Goal: Information Seeking & Learning: Learn about a topic

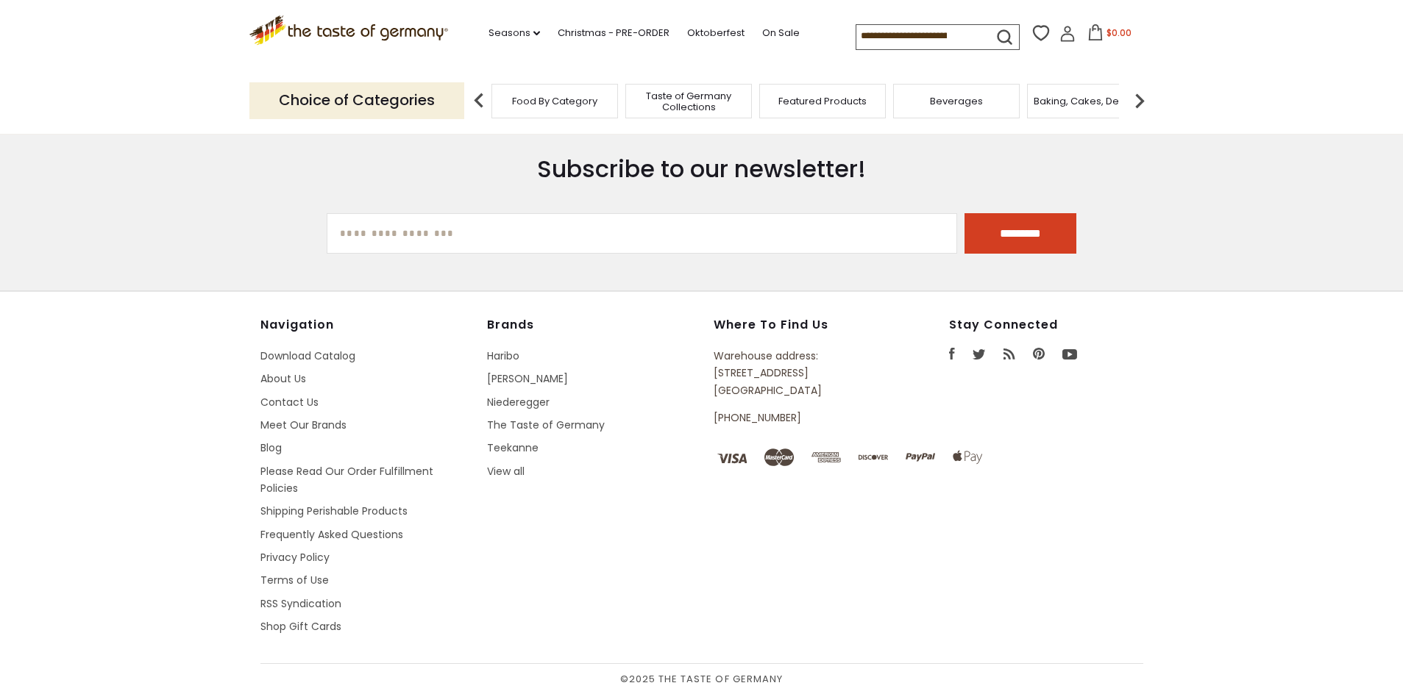
scroll to position [570, 0]
drag, startPoint x: 110, startPoint y: 227, endPoint x: 99, endPoint y: 228, distance: 10.3
click at [110, 227] on section "Subscribe to our newsletter! [EMAIL_ADDRESS][DOMAIN_NAME] *********" at bounding box center [701, 203] width 1403 height 174
drag, startPoint x: 803, startPoint y: 384, endPoint x: 715, endPoint y: 366, distance: 89.3
click at [715, 366] on p "Warehouse address: [STREET_ADDRESS]" at bounding box center [798, 372] width 168 height 51
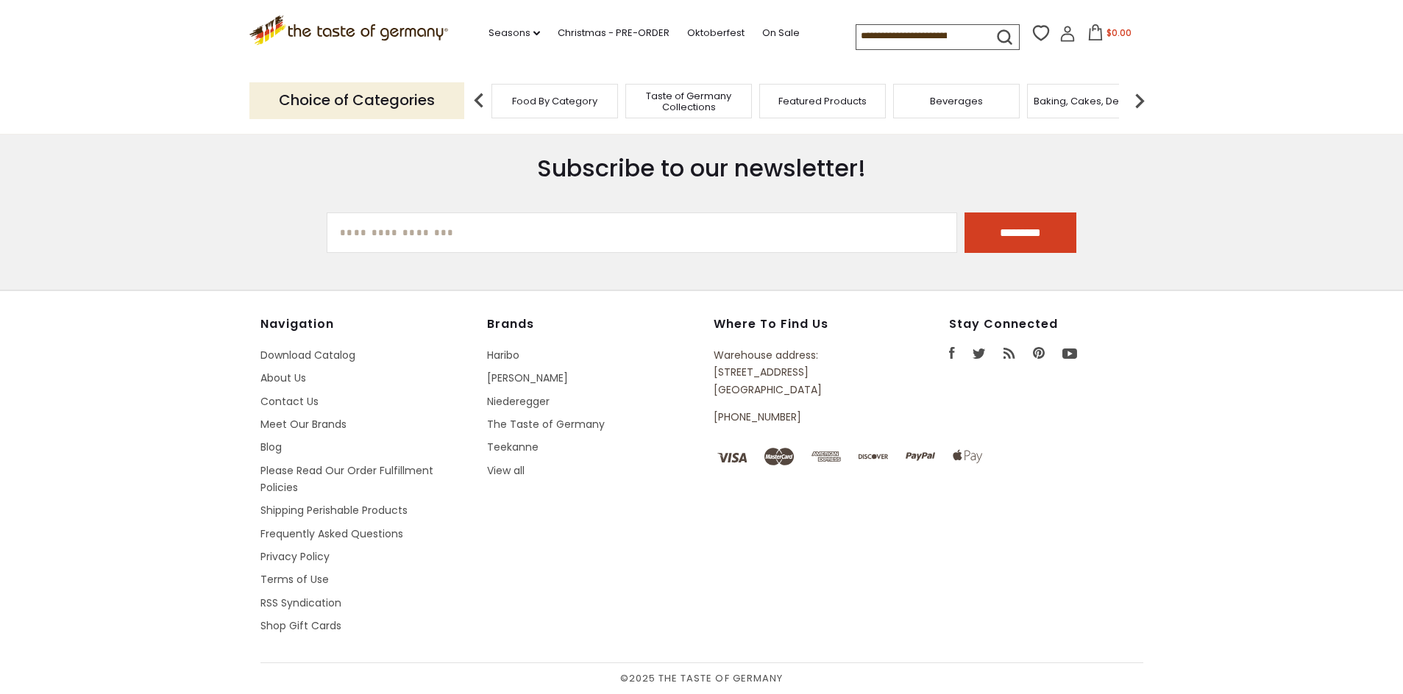
copy p "[STREET_ADDRESS]"
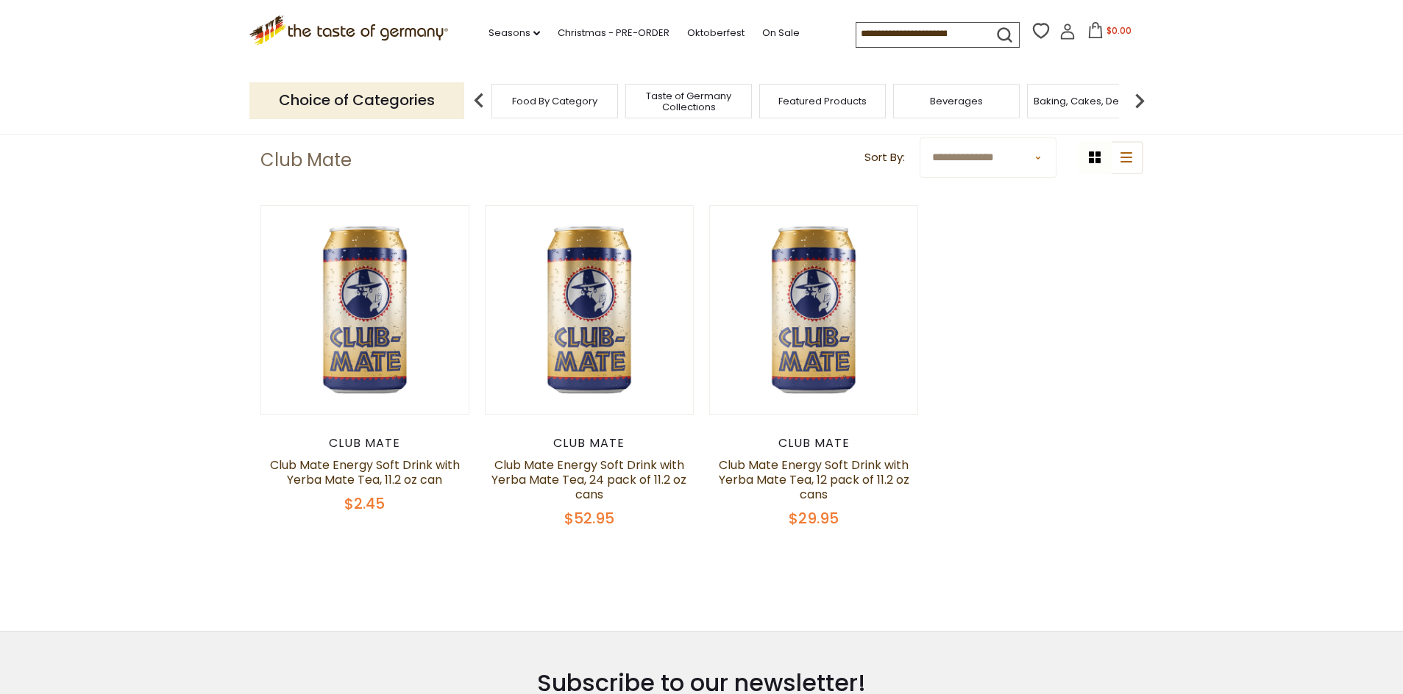
scroll to position [0, 0]
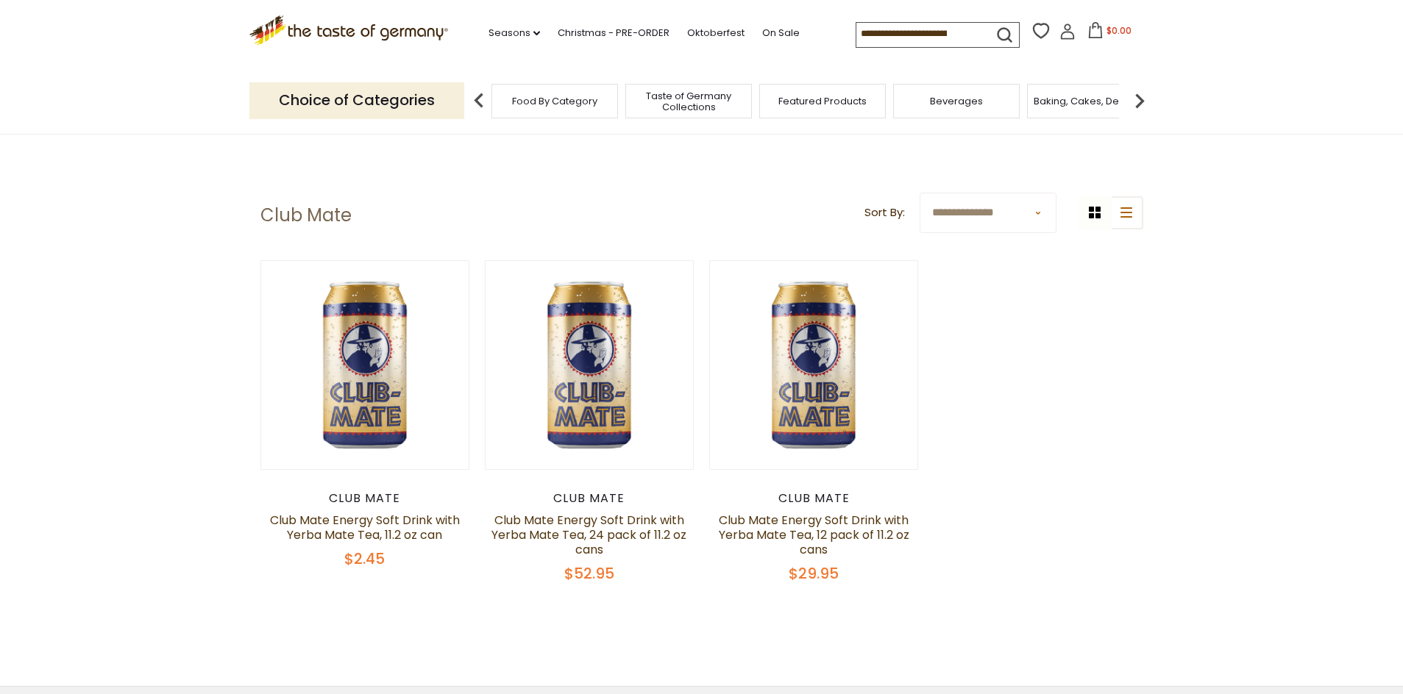
click at [1132, 394] on div "Quick View Club Mate Club Mate Energy Soft Drink with Yerba Mate Tea, 11.2 oz c…" at bounding box center [701, 443] width 883 height 367
click at [588, 544] on link "Club Mate Energy Soft Drink with Yerba Mate Tea, 24 pack of 11.2 oz cans" at bounding box center [588, 535] width 195 height 46
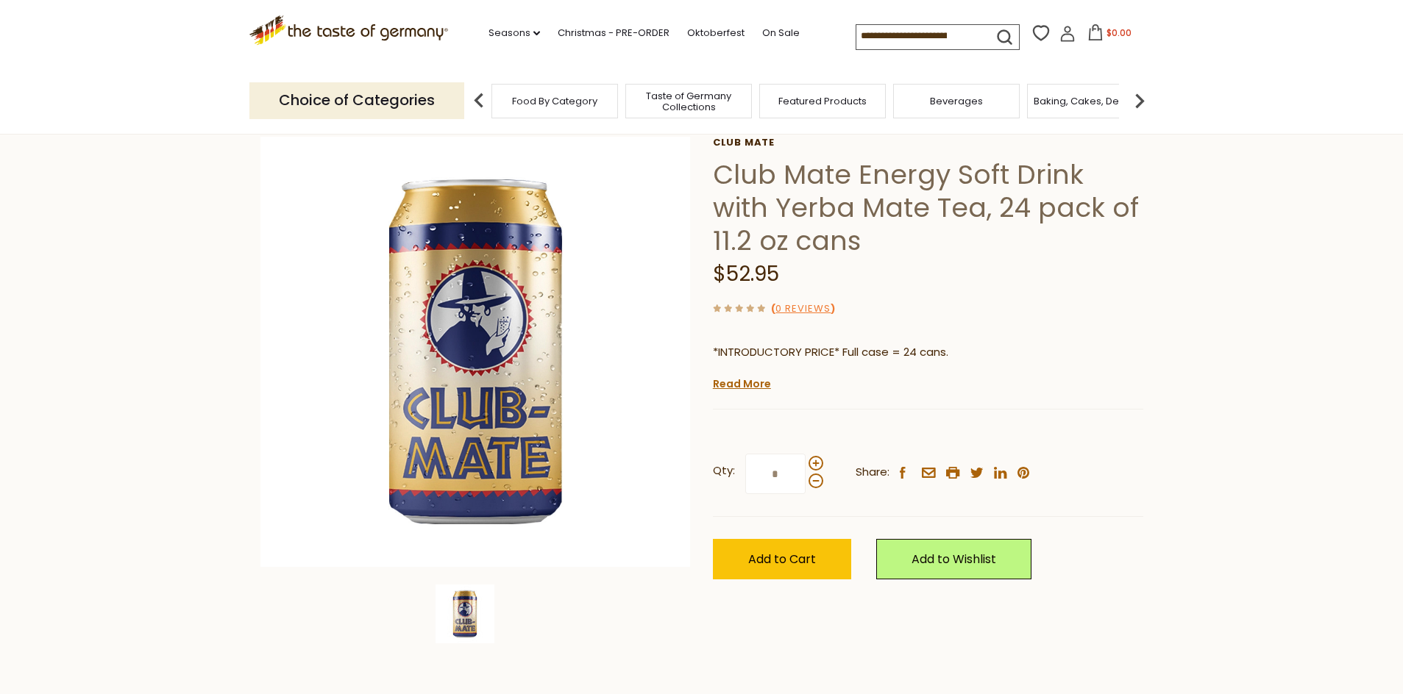
scroll to position [74, 0]
click at [745, 378] on link "Read More" at bounding box center [742, 384] width 58 height 15
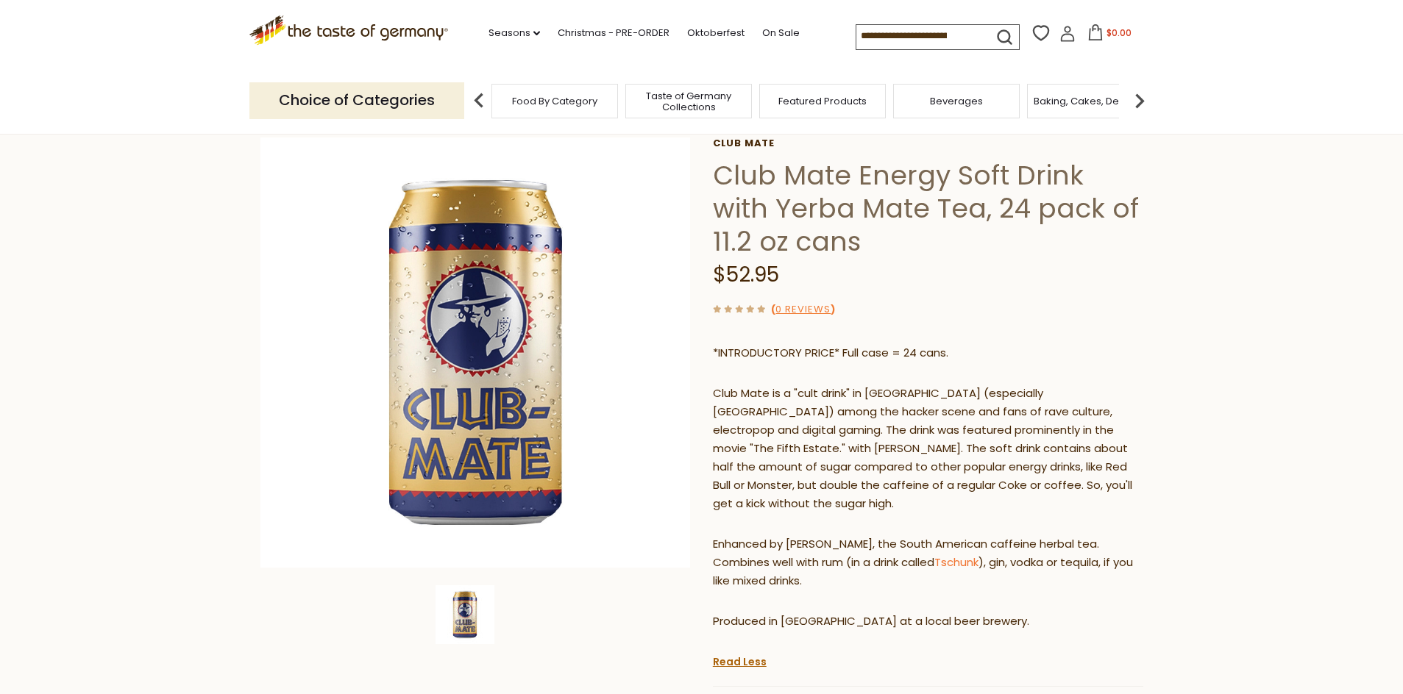
click at [741, 380] on div "*INTRODUCTORY PRICE* Full case = 24 cans. Club Mate is a "cult drink" in Europe…" at bounding box center [928, 493] width 430 height 320
drag, startPoint x: 740, startPoint y: 396, endPoint x: 884, endPoint y: 396, distance: 144.2
click at [884, 396] on p "Club Mate is a "cult drink" in Europe (especially Germany) among the hacker sce…" at bounding box center [928, 449] width 430 height 129
drag, startPoint x: 759, startPoint y: 405, endPoint x: 941, endPoint y: 413, distance: 181.9
click at [941, 413] on p "Club Mate is a "cult drink" in Europe (especially Germany) among the hacker sce…" at bounding box center [928, 449] width 430 height 129
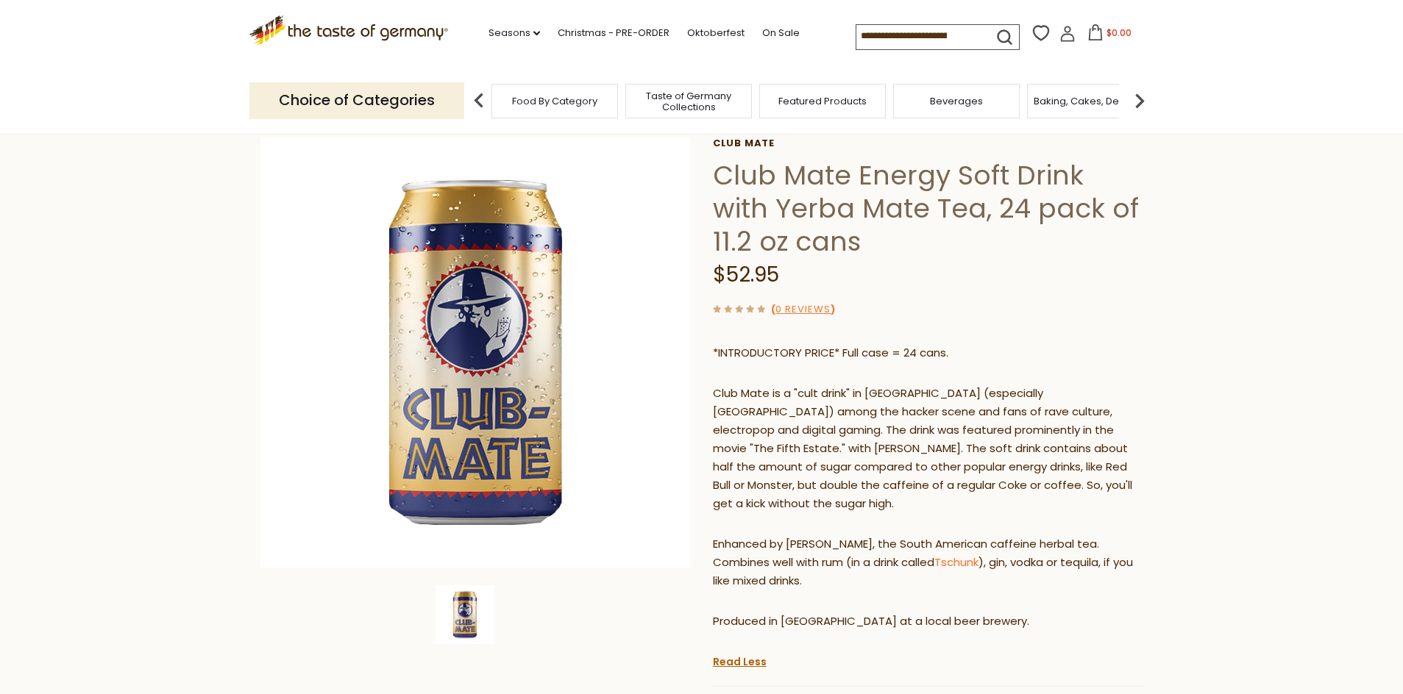
click at [960, 411] on p "Club Mate is a "cult drink" in Europe (especially Germany) among the hacker sce…" at bounding box center [928, 449] width 430 height 129
drag, startPoint x: 747, startPoint y: 423, endPoint x: 1017, endPoint y: 438, distance: 271.1
click at [1017, 438] on p "Club Mate is a "cult drink" in Europe (especially Germany) among the hacker sce…" at bounding box center [928, 449] width 430 height 129
click at [1031, 433] on p "Club Mate is a "cult drink" in Europe (especially Germany) among the hacker sce…" at bounding box center [928, 449] width 430 height 129
drag, startPoint x: 719, startPoint y: 481, endPoint x: 931, endPoint y: 489, distance: 212.0
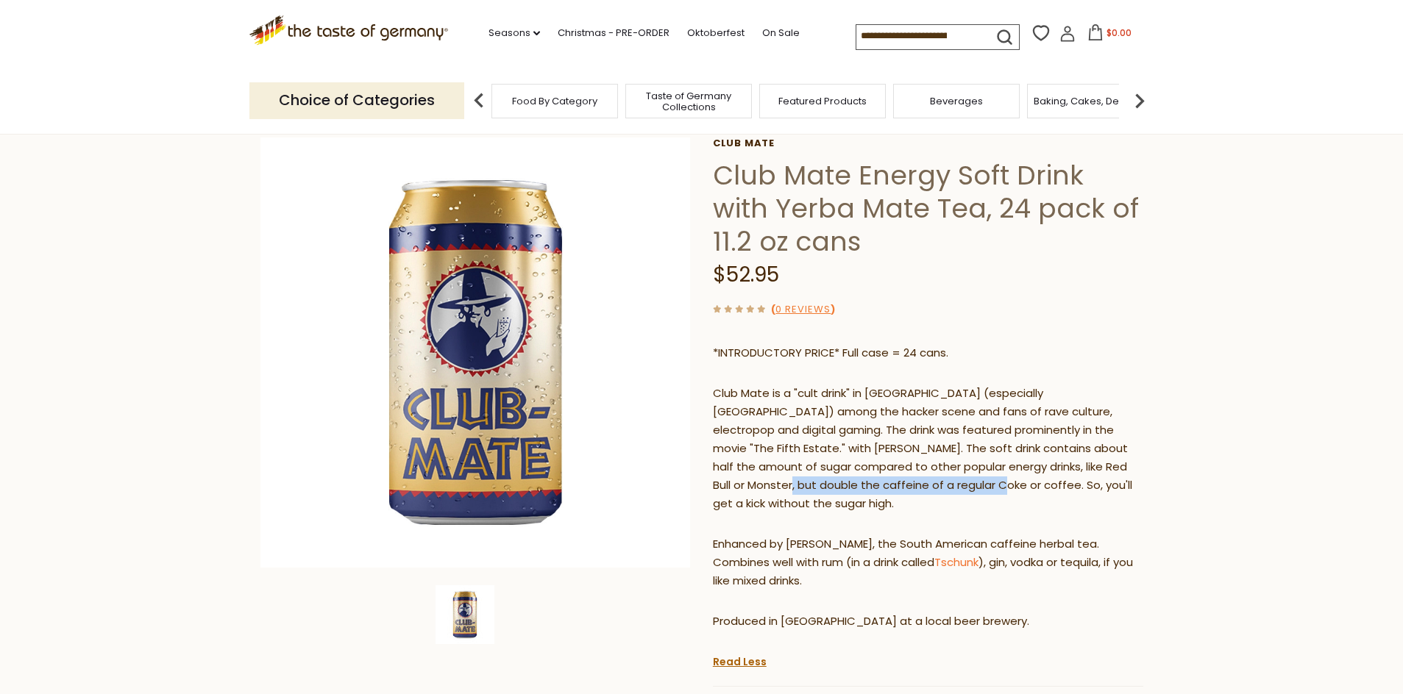
click at [931, 489] on p "Club Mate is a "cult drink" in Europe (especially Germany) among the hacker sce…" at bounding box center [928, 449] width 430 height 129
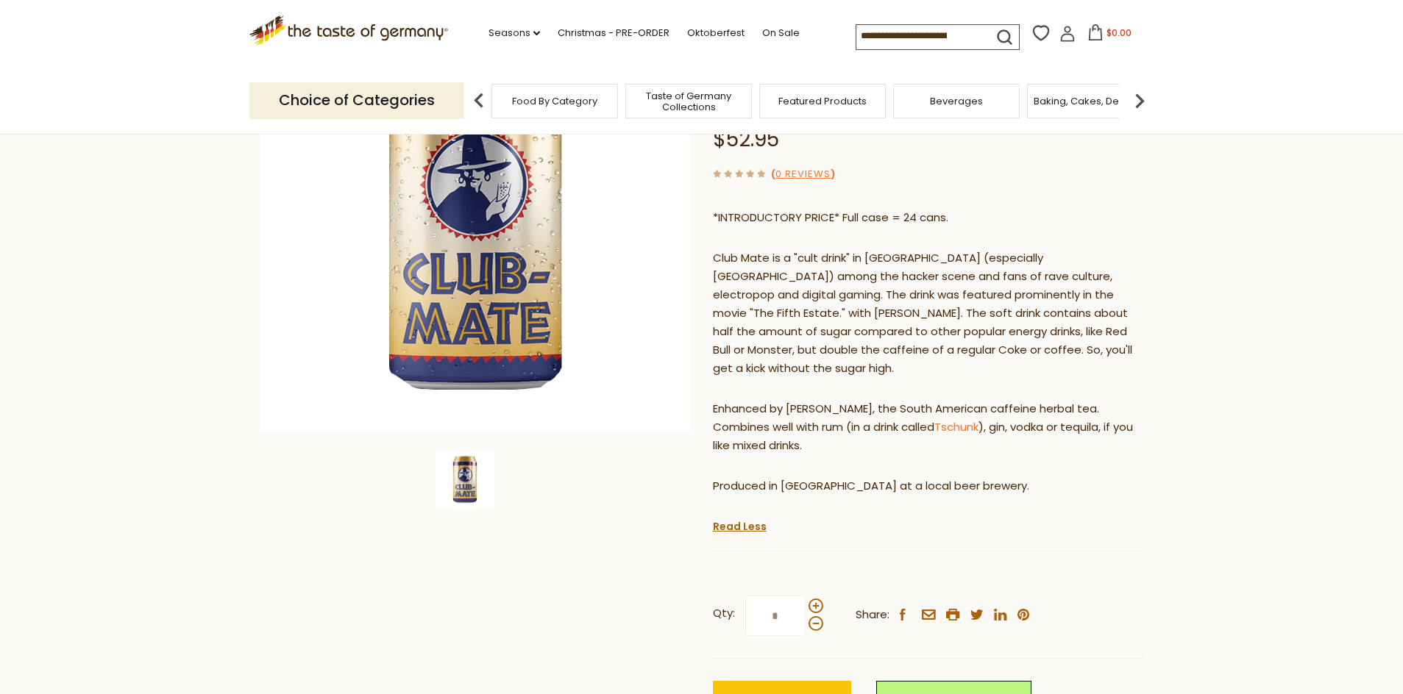
scroll to position [221, 0]
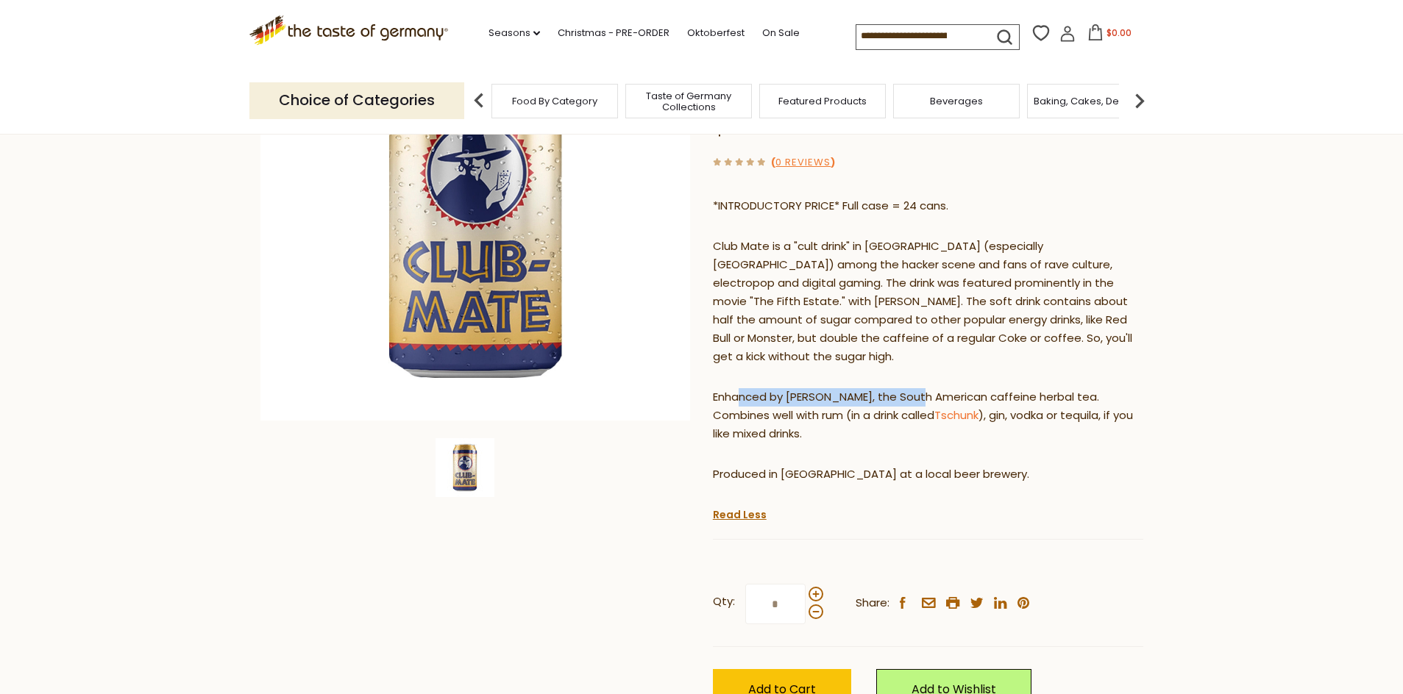
drag, startPoint x: 743, startPoint y: 394, endPoint x: 917, endPoint y: 396, distance: 174.3
click at [917, 396] on p "Enhanced by Yerba Mate, the South American caffeine herbal tea. Combines well w…" at bounding box center [928, 415] width 430 height 55
click at [935, 396] on p "Enhanced by Yerba Mate, the South American caffeine herbal tea. Combines well w…" at bounding box center [928, 415] width 430 height 55
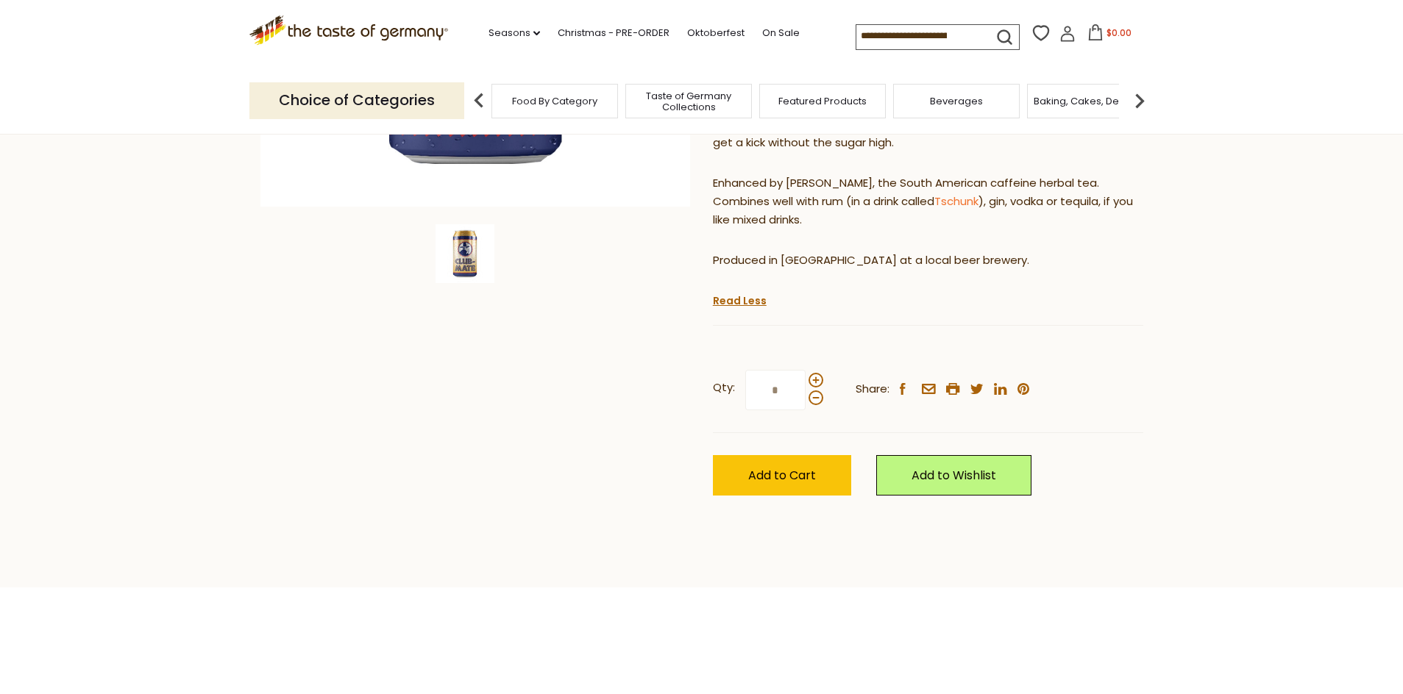
scroll to position [441, 0]
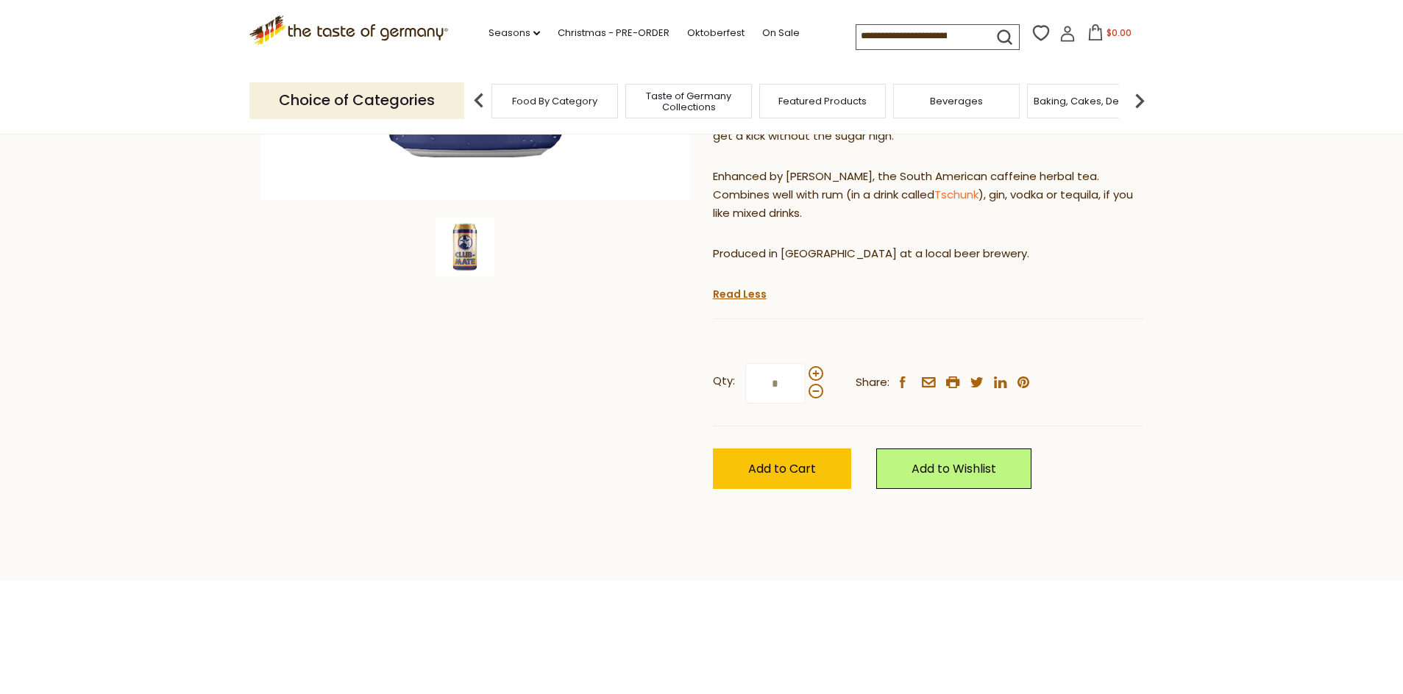
click at [597, 408] on div "Home Seasons Springfest Club Mate Energy Soft Drink with Yerba Mate Tea, 24 pac…" at bounding box center [701, 122] width 905 height 800
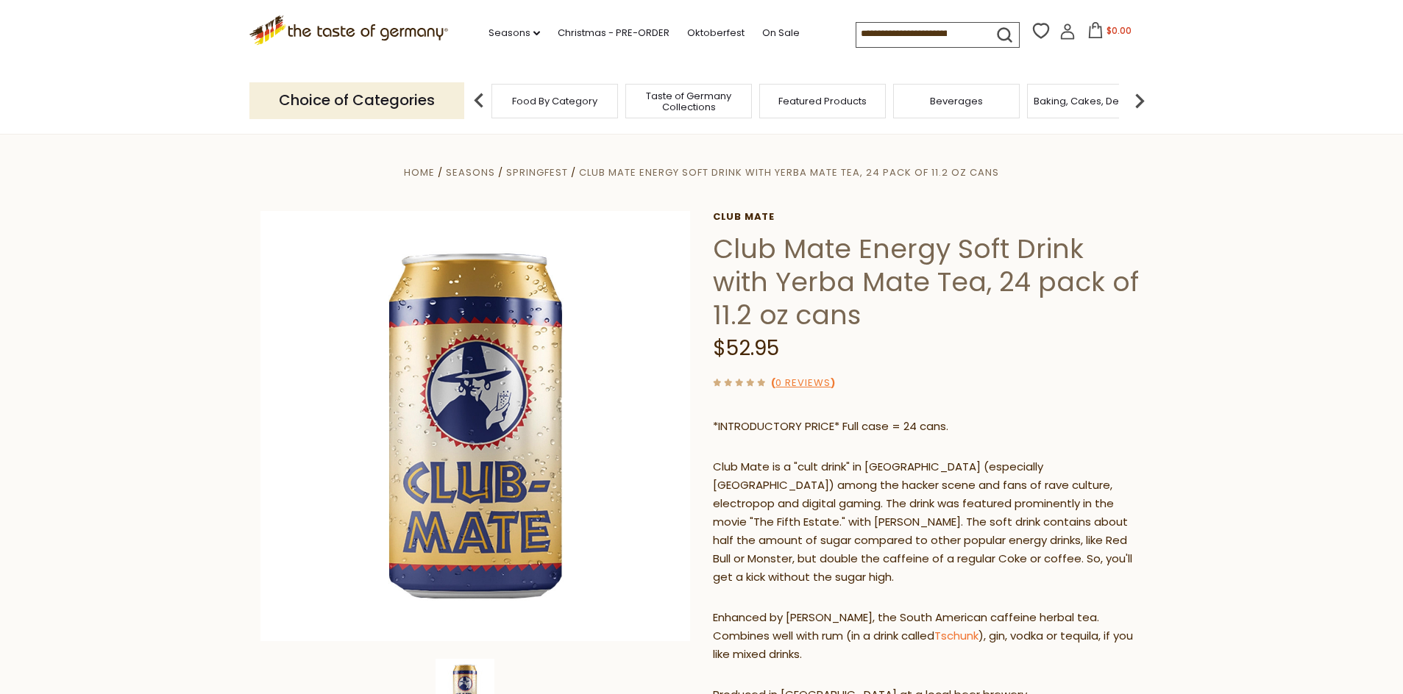
click at [1067, 437] on div "*INTRODUCTORY PRICE* Full case = 24 cans. Club Mate is a "cult drink" in Europe…" at bounding box center [928, 567] width 430 height 320
click at [76, 221] on section "Home Seasons Springfest Club Mate Energy Soft Drink with Yerba Mate Tea, 24 pac…" at bounding box center [701, 578] width 1403 height 889
click at [115, 246] on section "Home Seasons Springfest Club Mate Energy Soft Drink with Yerba Mate Tea, 24 pac…" at bounding box center [701, 578] width 1403 height 889
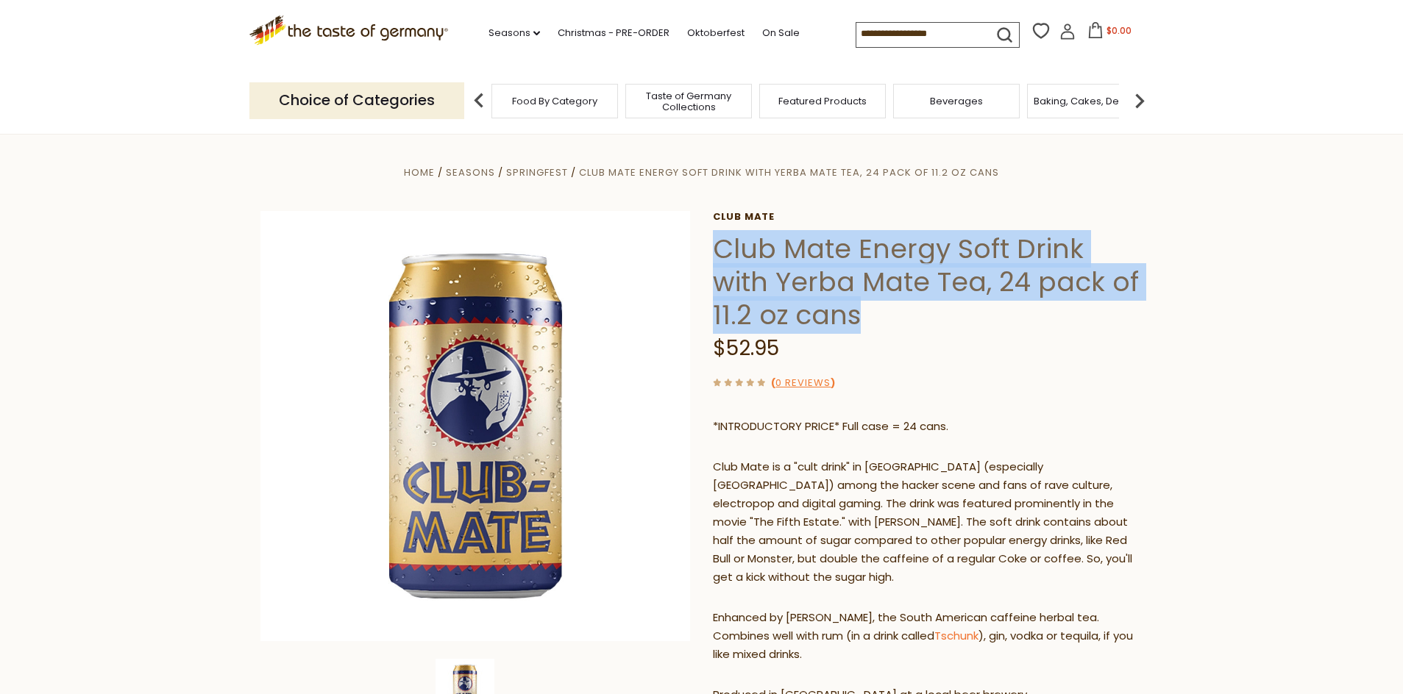
drag, startPoint x: 722, startPoint y: 249, endPoint x: 1036, endPoint y: 318, distance: 320.7
click at [1036, 318] on h1 "Club Mate Energy Soft Drink with Yerba Mate Tea, 24 pack of 11.2 oz cans" at bounding box center [928, 281] width 430 height 99
click at [1040, 280] on h1 "Club Mate Energy Soft Drink with Yerba Mate Tea, 24 pack of 11.2 oz cans" at bounding box center [928, 281] width 430 height 99
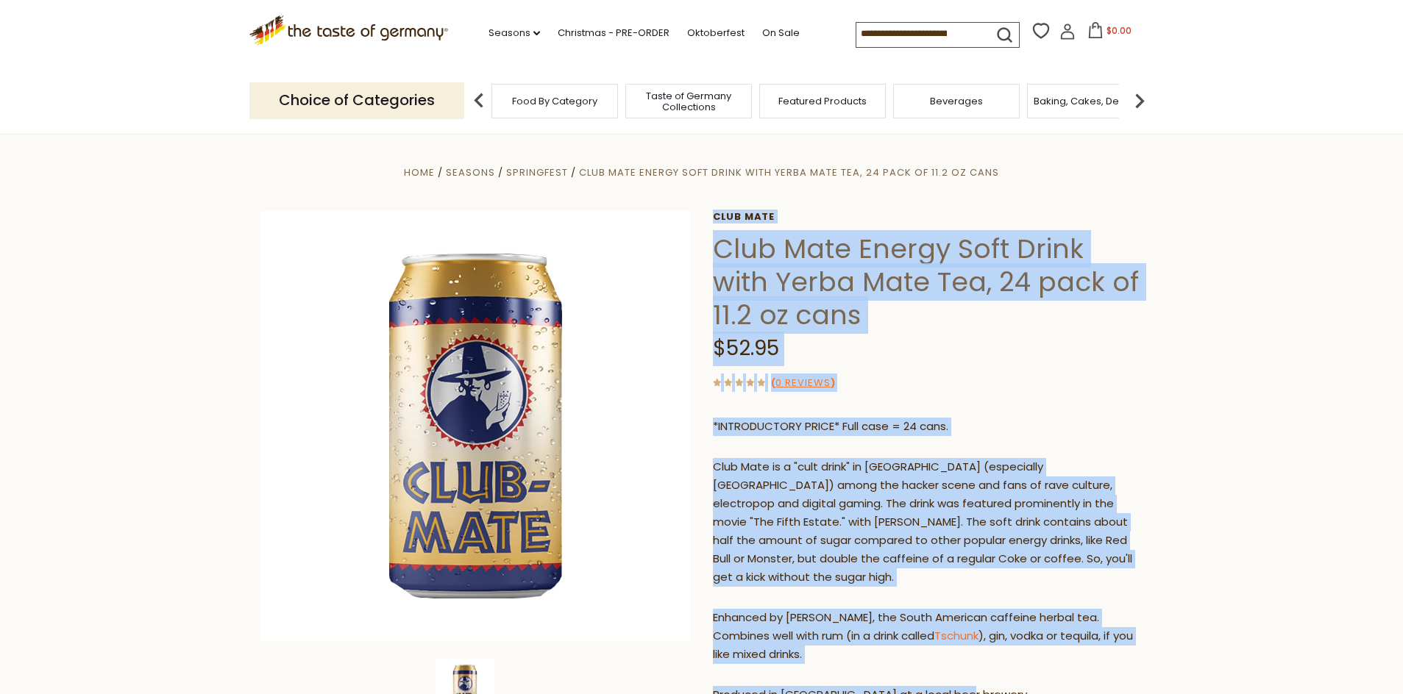
drag, startPoint x: 961, startPoint y: 400, endPoint x: 725, endPoint y: 198, distance: 310.9
click at [725, 198] on div "Home Seasons Springfest Club Mate Energy Soft Drink with Yerba Mate Tea, 24 pac…" at bounding box center [701, 563] width 905 height 800
click at [1124, 243] on h1 "Club Mate Energy Soft Drink with Yerba Mate Tea, 24 pack of 11.2 oz cans" at bounding box center [928, 281] width 430 height 99
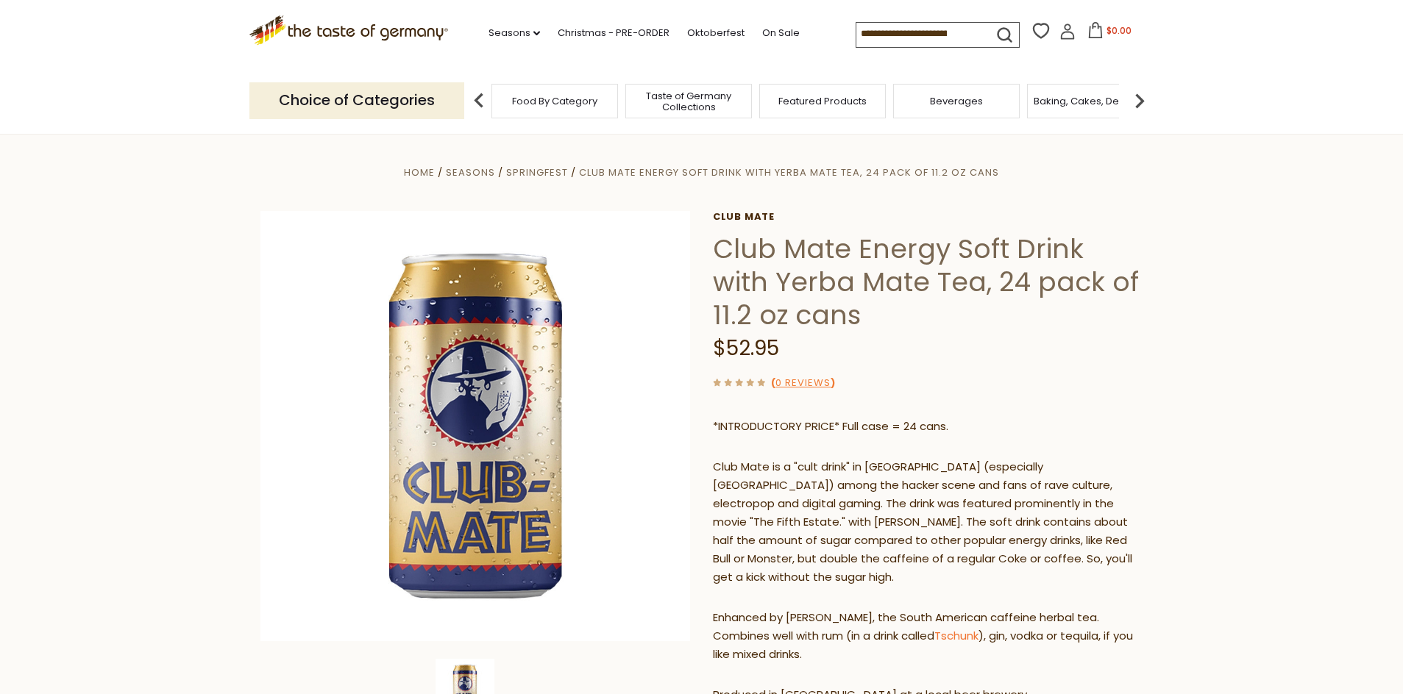
click at [1034, 533] on p "Club Mate is a "cult drink" in Europe (especially Germany) among the hacker sce…" at bounding box center [928, 522] width 430 height 129
click at [191, 270] on section "Home Seasons Springfest Club Mate Energy Soft Drink with Yerba Mate Tea, 24 pac…" at bounding box center [701, 578] width 1403 height 889
drag, startPoint x: 1380, startPoint y: 188, endPoint x: 1342, endPoint y: 207, distance: 42.8
click at [1379, 189] on section "Home Seasons Springfest Club Mate Energy Soft Drink with Yerba Mate Tea, 24 pac…" at bounding box center [701, 578] width 1403 height 889
click at [1217, 204] on section "Home Seasons Springfest Club Mate Energy Soft Drink with Yerba Mate Tea, 24 pac…" at bounding box center [701, 578] width 1403 height 889
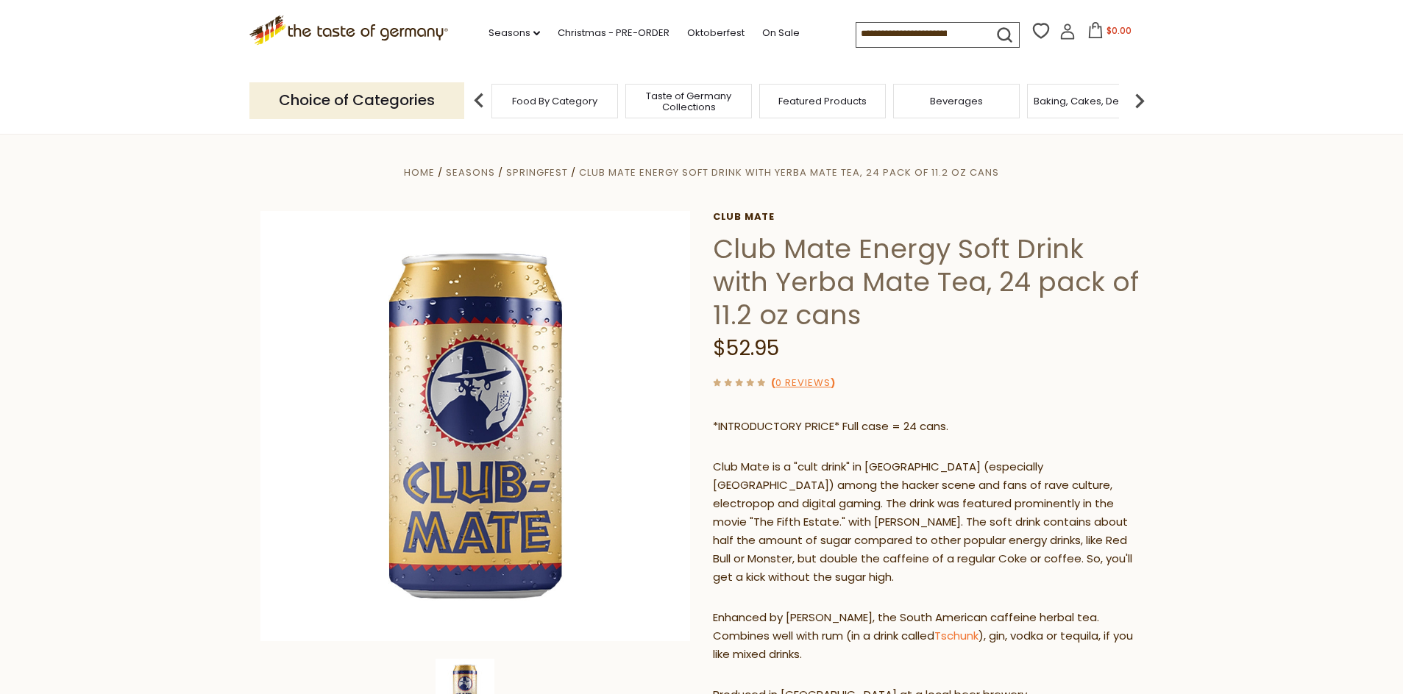
click at [173, 213] on section "Home Seasons Springfest Club Mate Energy Soft Drink with Yerba Mate Tea, 24 pac…" at bounding box center [701, 578] width 1403 height 889
click at [1325, 329] on section "Home Seasons Springfest Club Mate Energy Soft Drink with Yerba Mate Tea, 24 pac…" at bounding box center [701, 578] width 1403 height 889
click at [1316, 311] on section "Home Seasons Springfest Club Mate Energy Soft Drink with Yerba Mate Tea, 24 pac…" at bounding box center [701, 578] width 1403 height 889
click at [163, 274] on section "Home Seasons Springfest Club Mate Energy Soft Drink with Yerba Mate Tea, 24 pac…" at bounding box center [701, 578] width 1403 height 889
click at [1199, 482] on section "Home Seasons Springfest Club Mate Energy Soft Drink with Yerba Mate Tea, 24 pac…" at bounding box center [701, 578] width 1403 height 889
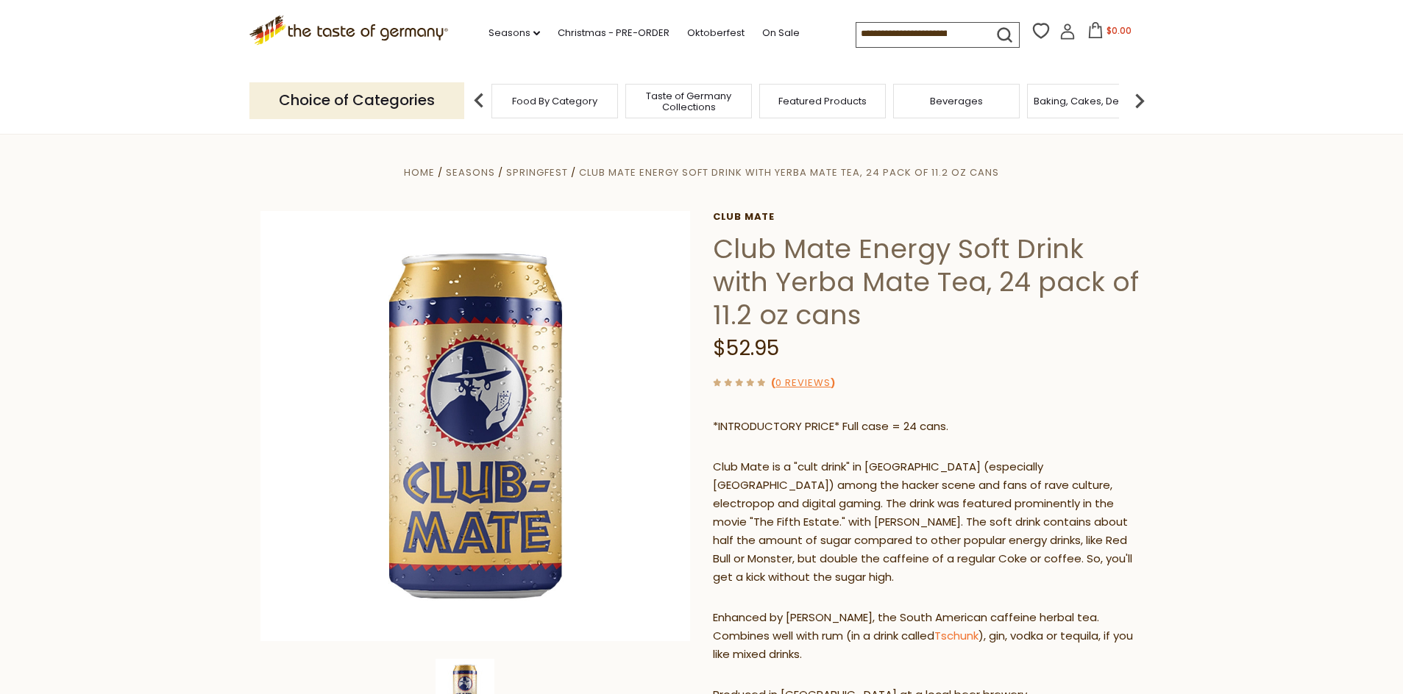
drag, startPoint x: 1107, startPoint y: 283, endPoint x: 1115, endPoint y: 281, distance: 8.4
